Goal: Navigation & Orientation: Go to known website

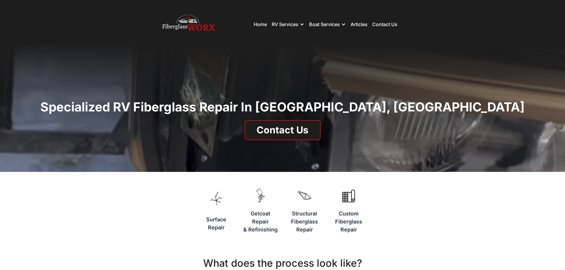
click at [191, 27] on img at bounding box center [188, 24] width 53 height 24
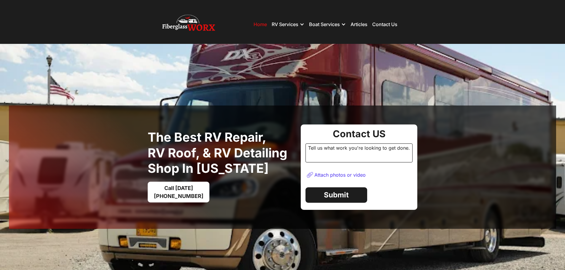
click at [451, 77] on img at bounding box center [282, 167] width 565 height 247
